Goal: Navigation & Orientation: Find specific page/section

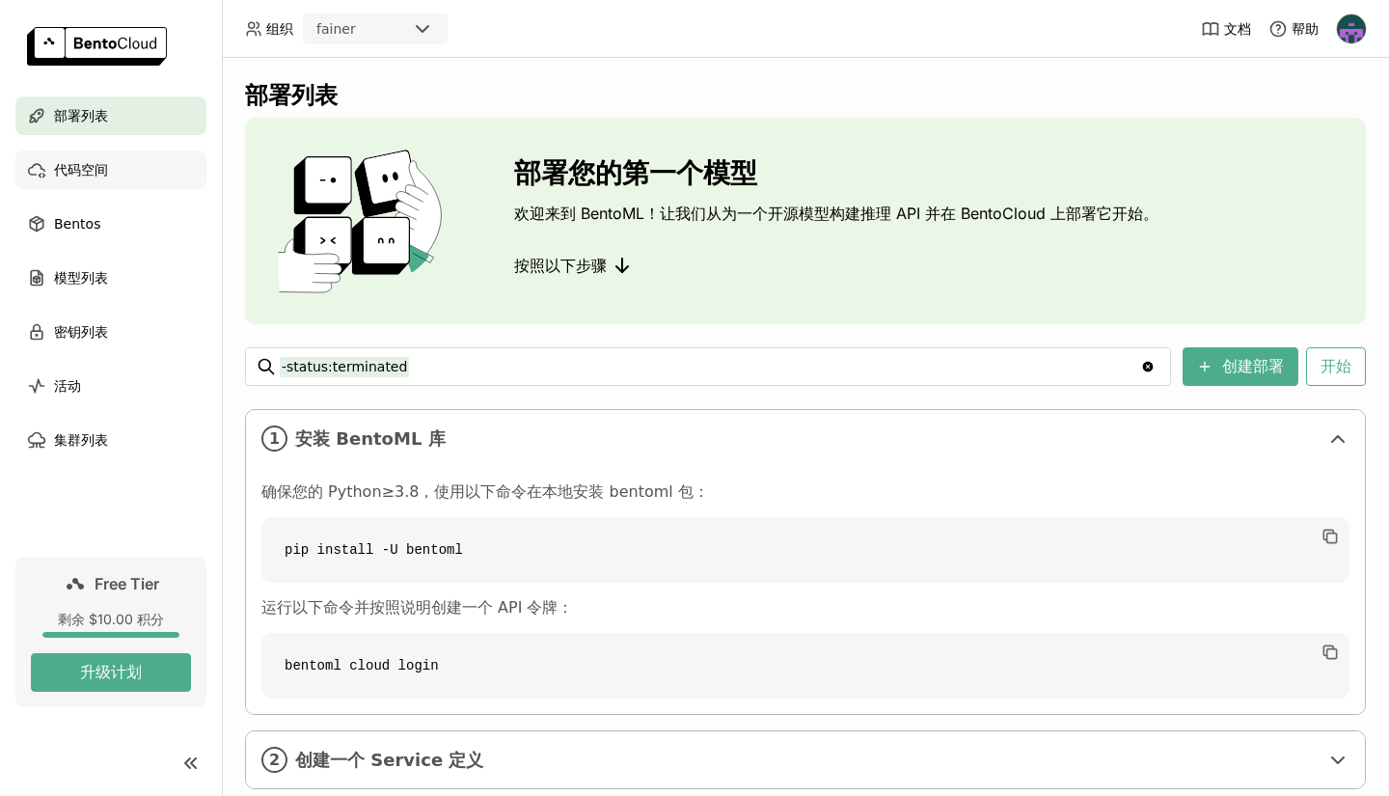
click at [45, 161] on icon at bounding box center [36, 169] width 19 height 19
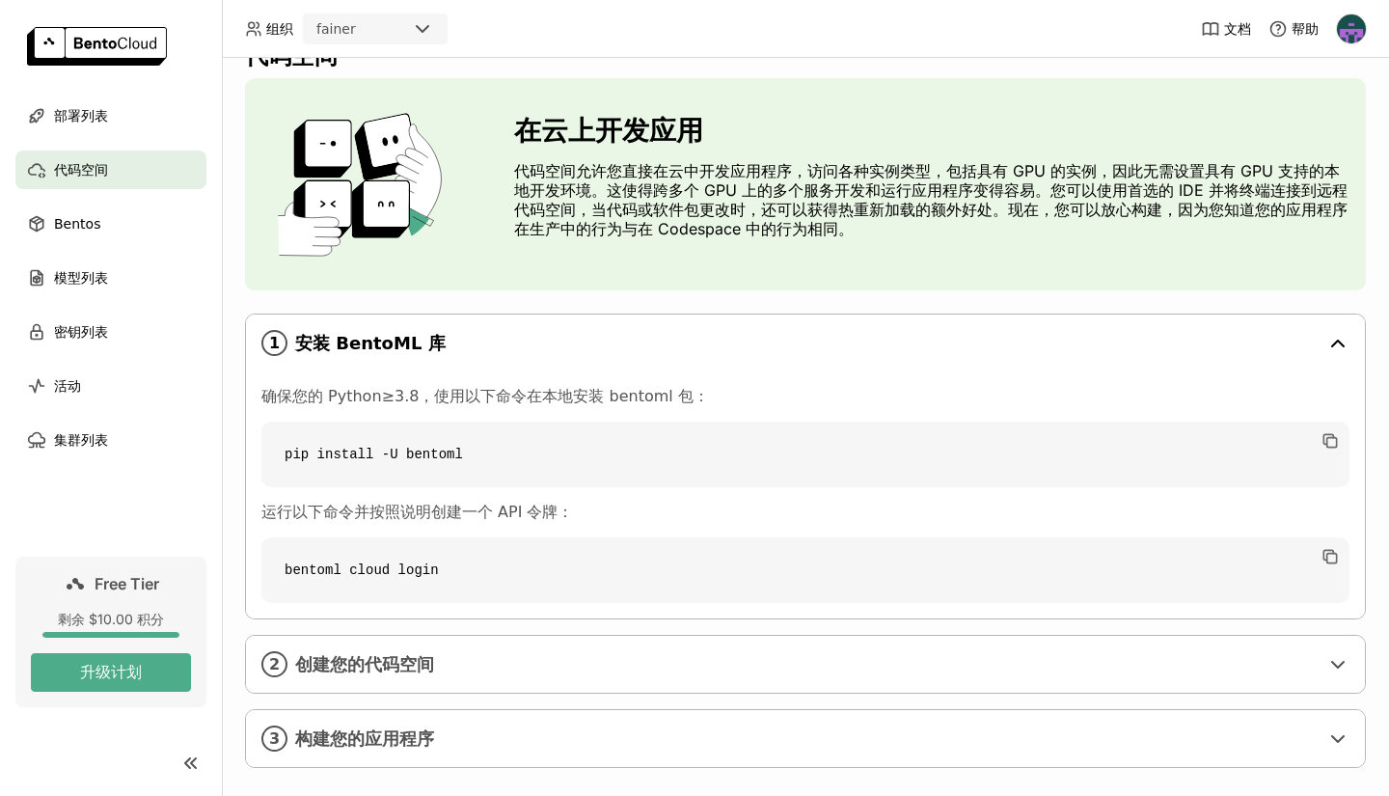
scroll to position [62, 0]
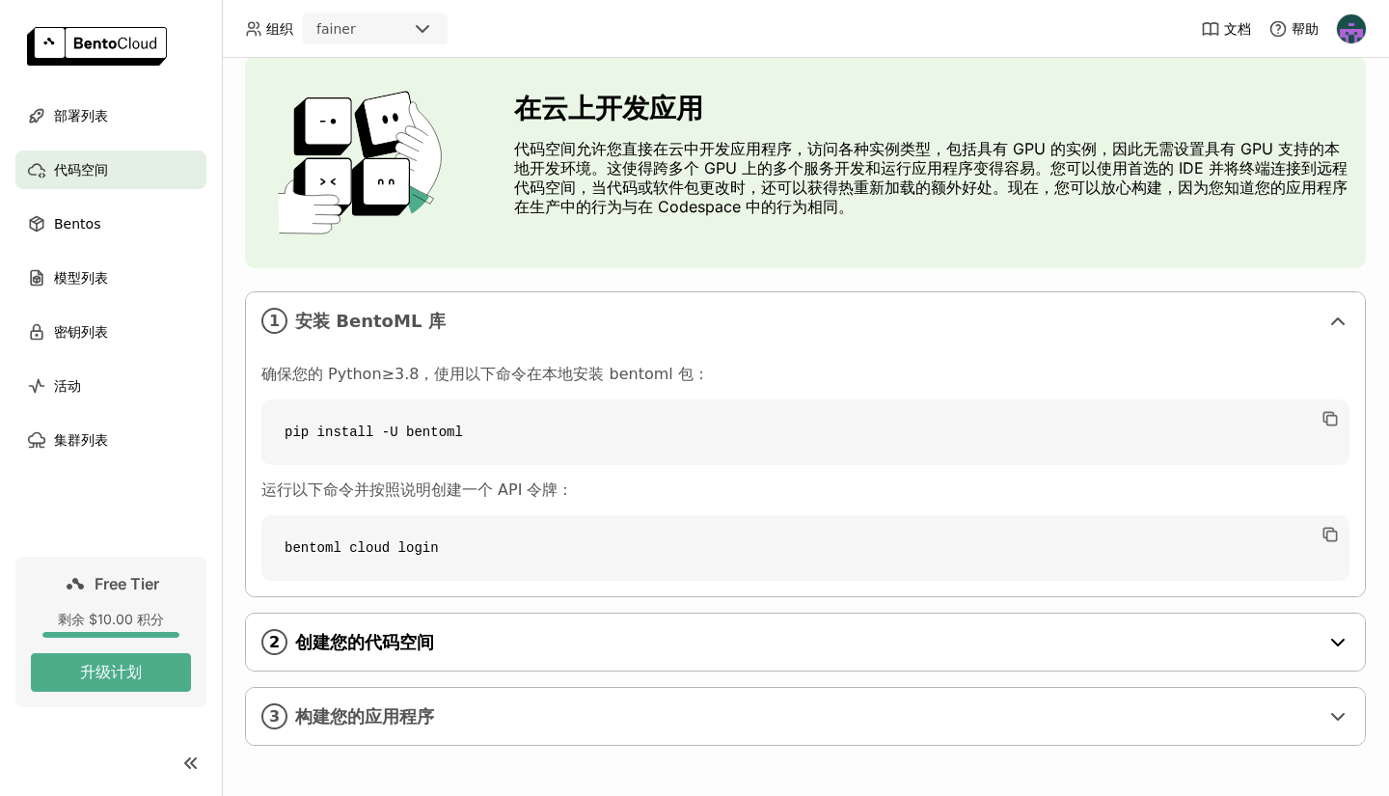
click at [539, 625] on div "2 创建您的代码空间" at bounding box center [805, 642] width 1119 height 57
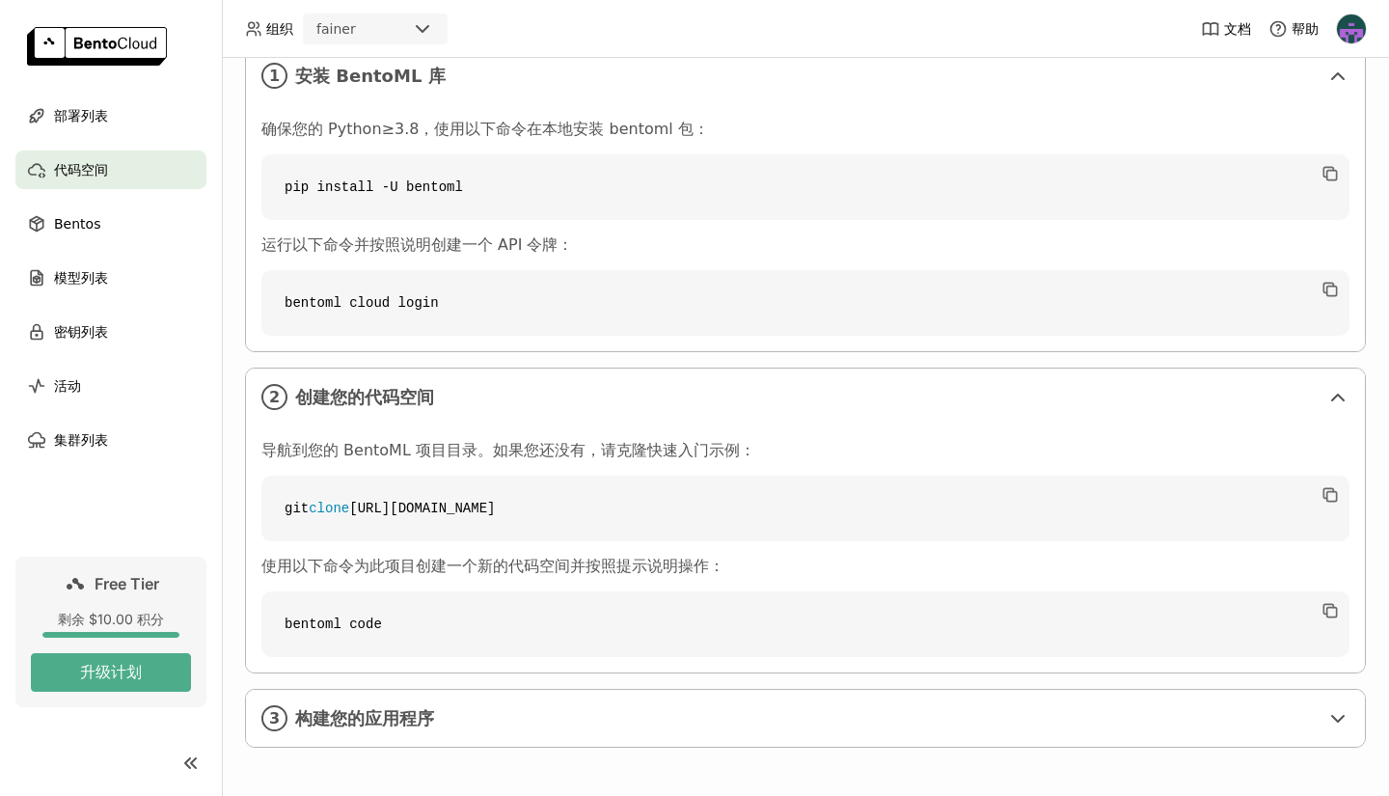
scroll to position [309, 0]
click at [95, 118] on span "部署列表" at bounding box center [81, 115] width 54 height 23
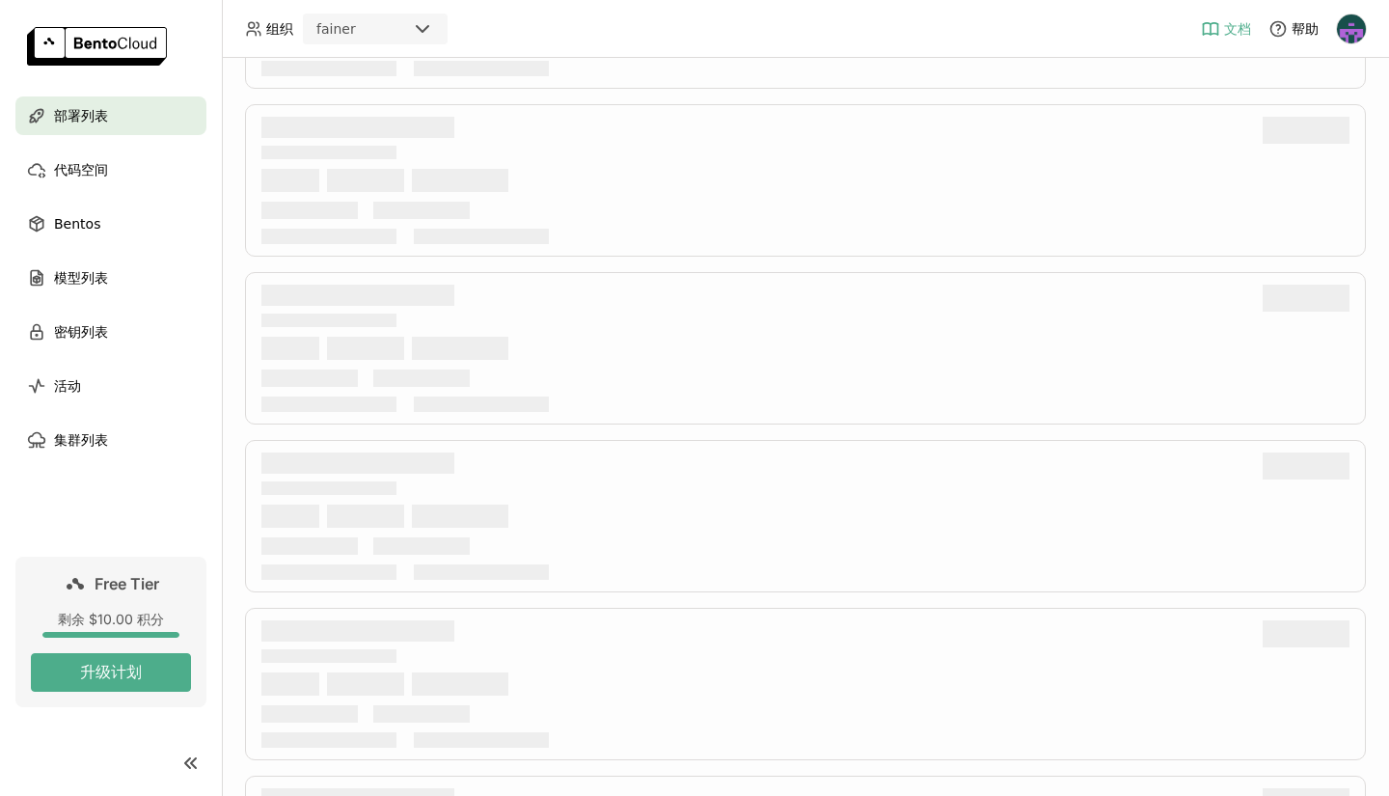
click at [1223, 30] on link "文档" at bounding box center [1226, 28] width 50 height 19
